Goal: Information Seeking & Learning: Learn about a topic

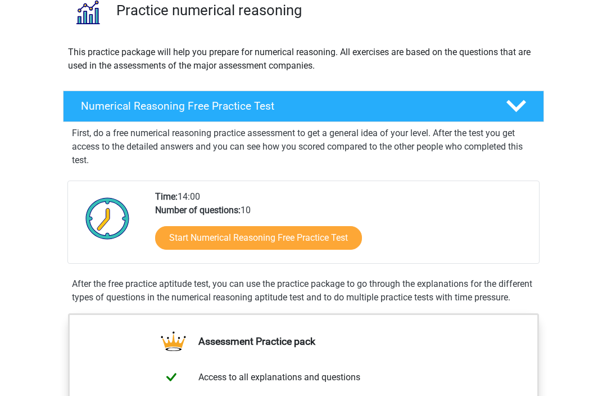
scroll to position [94, 0]
click at [183, 228] on link "Start Numerical Reasoning Free Practice Test" at bounding box center [258, 239] width 207 height 24
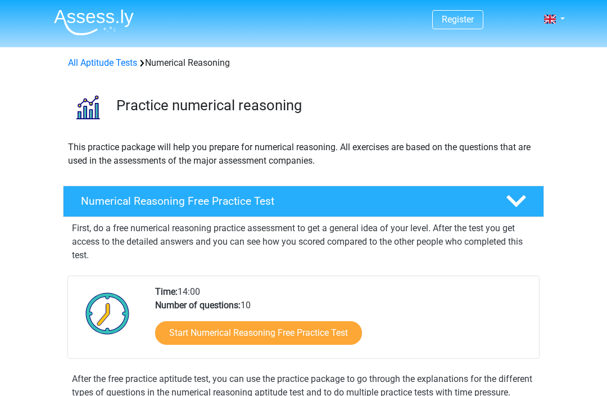
scroll to position [132, 0]
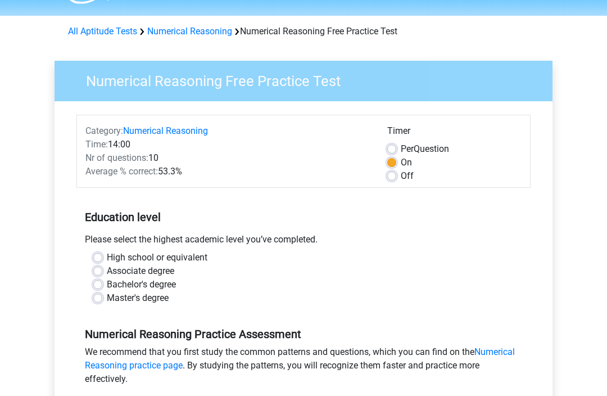
scroll to position [31, 0]
click at [107, 264] on label "Associate degree" at bounding box center [140, 270] width 67 height 13
click at [102, 264] on input "Associate degree" at bounding box center [97, 269] width 9 height 11
radio input "true"
click at [107, 253] on label "High school or equivalent" at bounding box center [157, 257] width 101 height 13
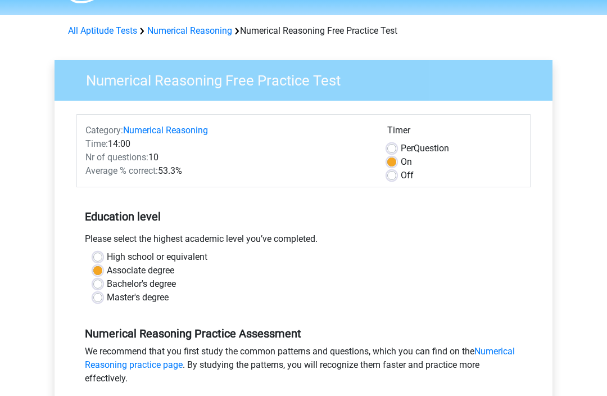
click at [101, 253] on input "High school or equivalent" at bounding box center [97, 256] width 9 height 11
radio input "true"
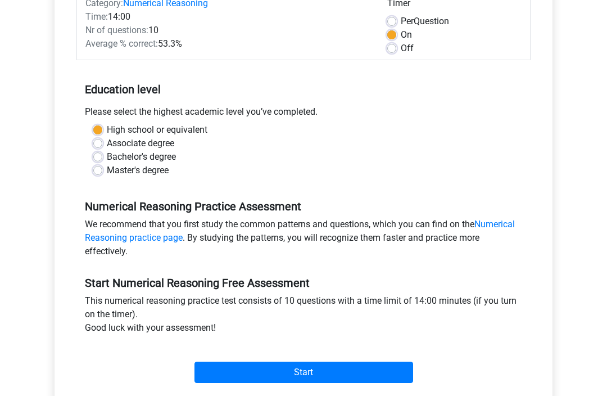
scroll to position [151, 0]
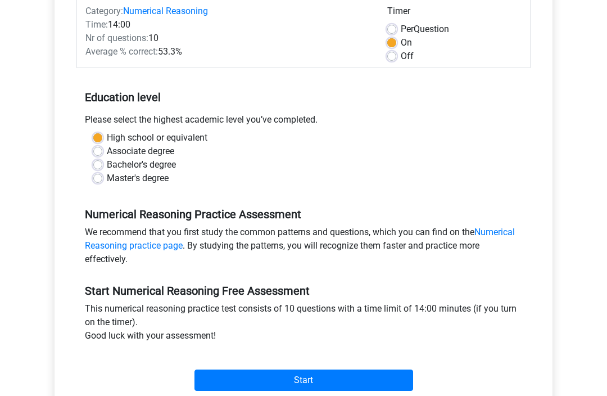
click at [216, 379] on input "Start" at bounding box center [304, 380] width 219 height 21
